Goal: Check status: Check status

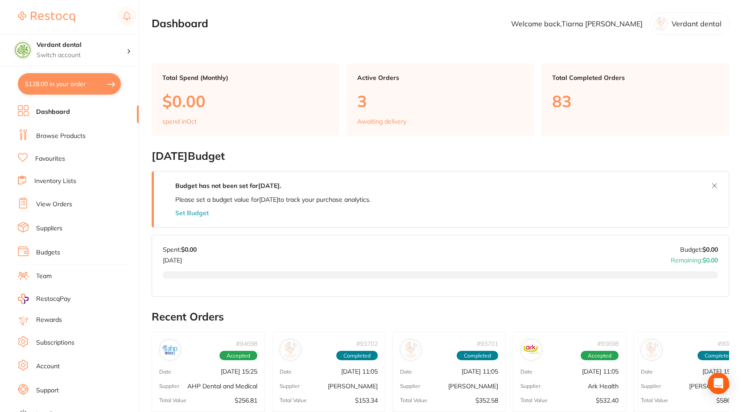
click at [66, 87] on button "$128.00 in your order" at bounding box center [69, 83] width 103 height 21
checkbox input "true"
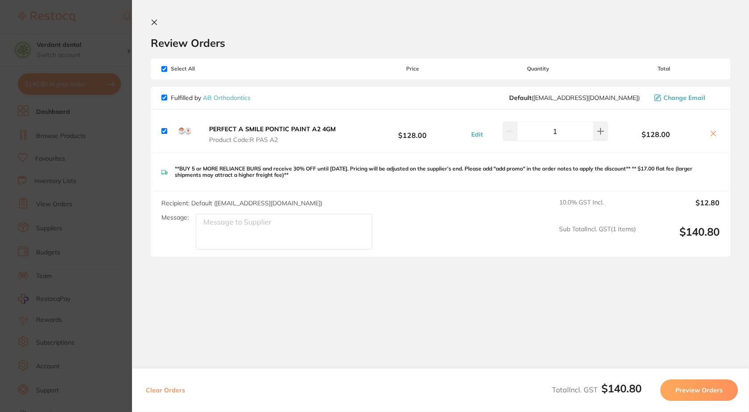
click at [52, 134] on section "Update RRP Set your pre negotiated price for this item. Item Agreed RRP (excl. …" at bounding box center [374, 206] width 749 height 412
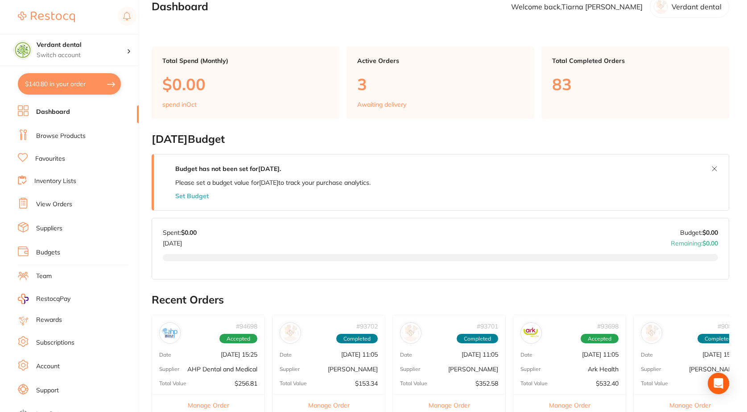
click at [49, 207] on link "View Orders" at bounding box center [54, 204] width 36 height 9
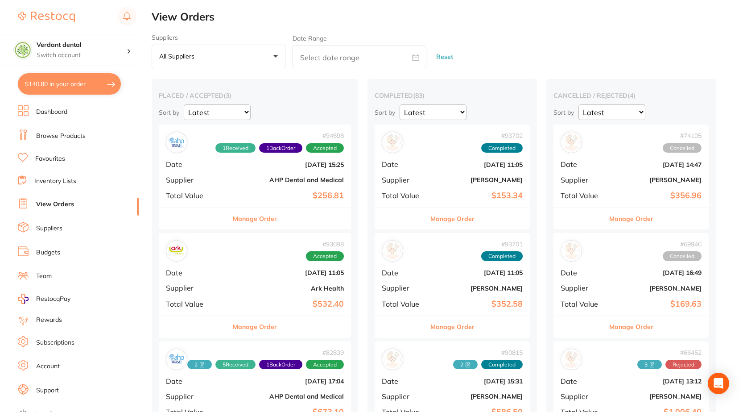
click at [261, 190] on div "# 94698 1 Received 1 Back Order Accepted Date [DATE] 15:25 Supplier AHP Dental …" at bounding box center [255, 165] width 192 height 82
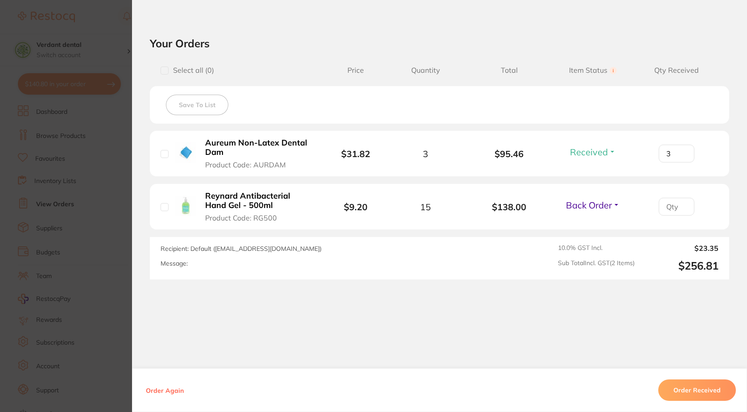
scroll to position [304, 0]
type input "15"
click at [679, 204] on input "15" at bounding box center [677, 206] width 36 height 18
click at [609, 208] on span "Back Order" at bounding box center [589, 204] width 46 height 11
click at [591, 223] on span "Received" at bounding box center [592, 223] width 23 height 7
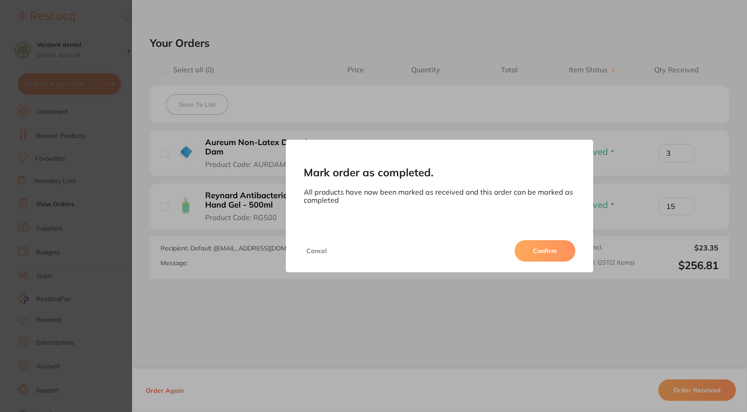
click at [544, 251] on button "Confirm" at bounding box center [545, 250] width 61 height 21
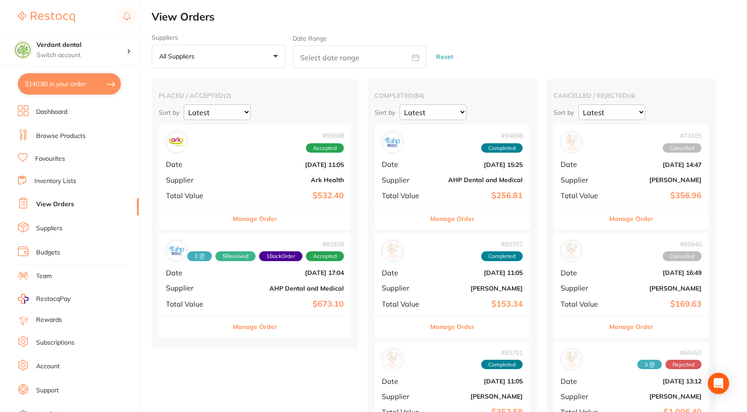
click at [293, 204] on div "# 93698 Accepted Date [DATE] 11:05 Supplier Ark Health Total Value $532.40" at bounding box center [255, 165] width 192 height 82
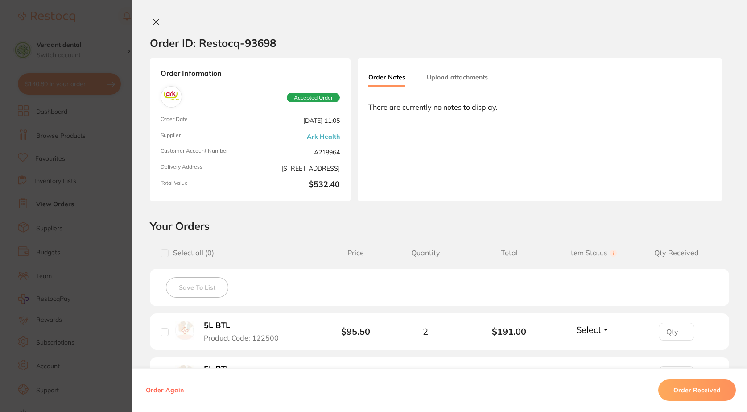
click at [157, 25] on button at bounding box center [156, 22] width 12 height 9
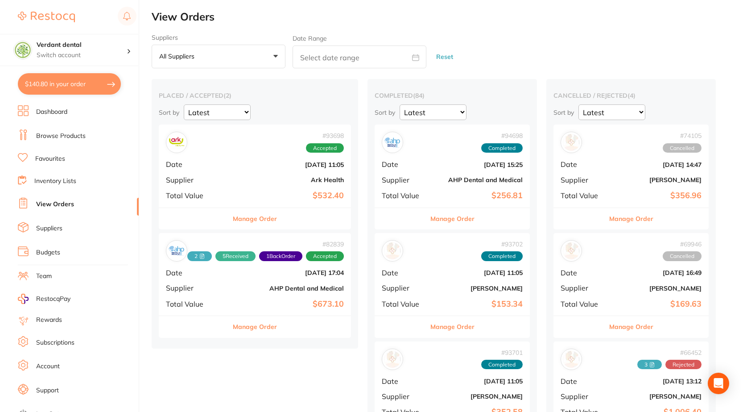
click at [225, 280] on div "# 82839 2 5 Received 1 Back Order Accepted Date [DATE] 17:04 Supplier AHP Denta…" at bounding box center [255, 274] width 192 height 82
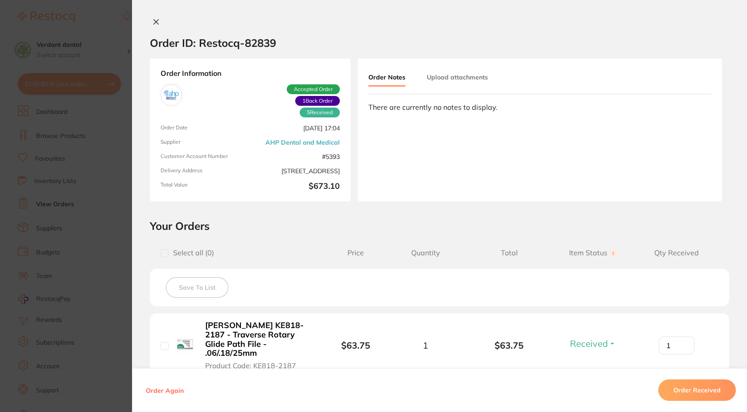
click at [154, 22] on icon at bounding box center [156, 22] width 5 height 5
